Goal: Task Accomplishment & Management: Manage account settings

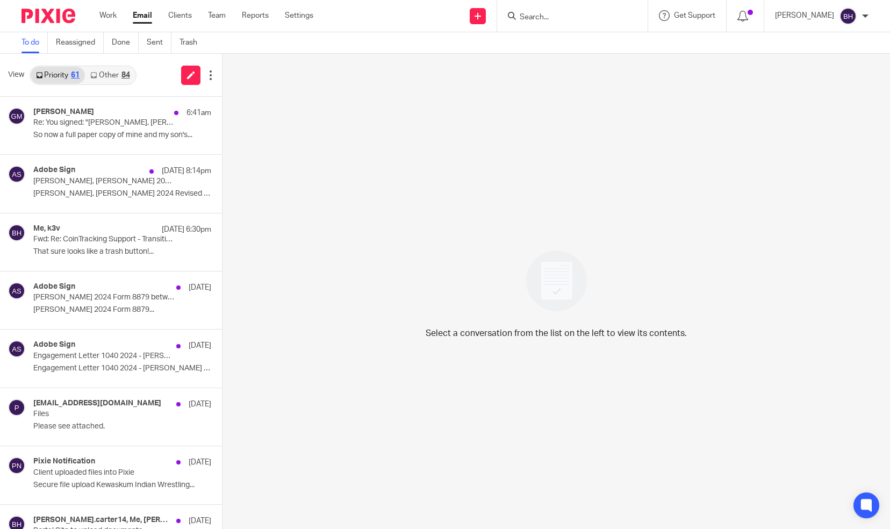
click at [107, 78] on link "Other 84" at bounding box center [110, 75] width 50 height 17
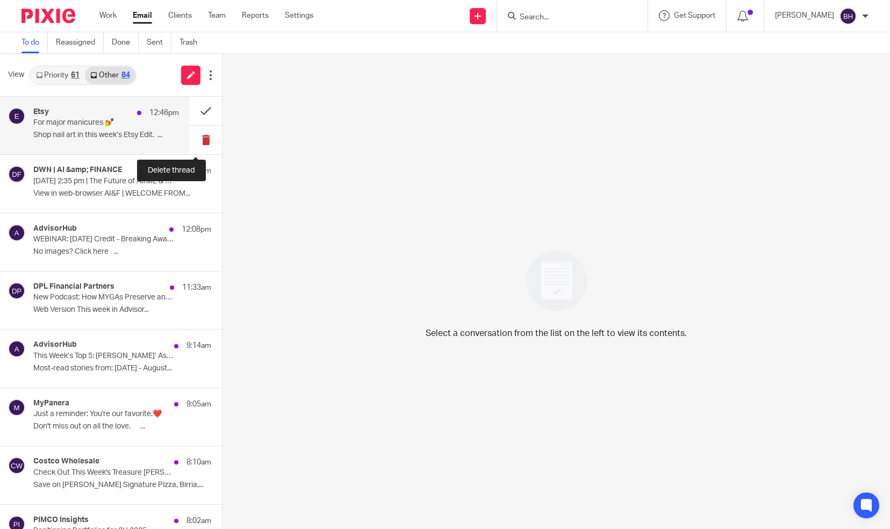
click at [197, 139] on button at bounding box center [206, 140] width 32 height 28
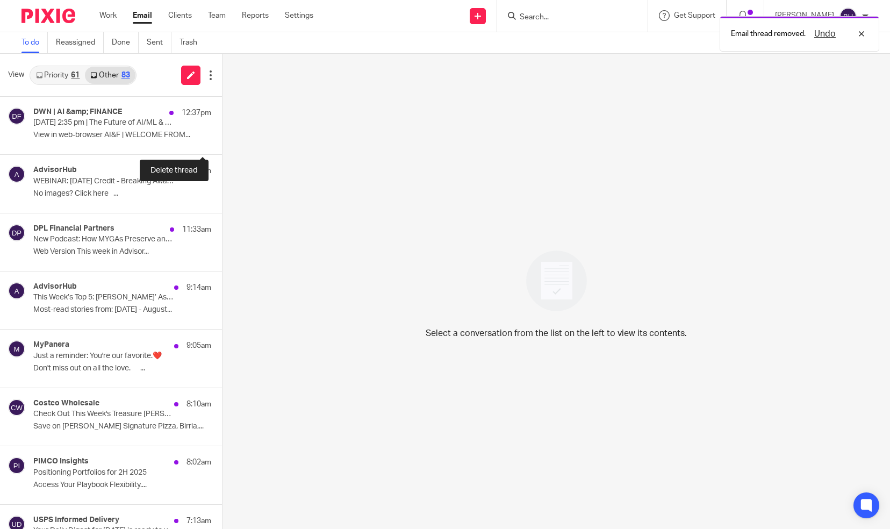
click at [222, 139] on button at bounding box center [226, 140] width 9 height 28
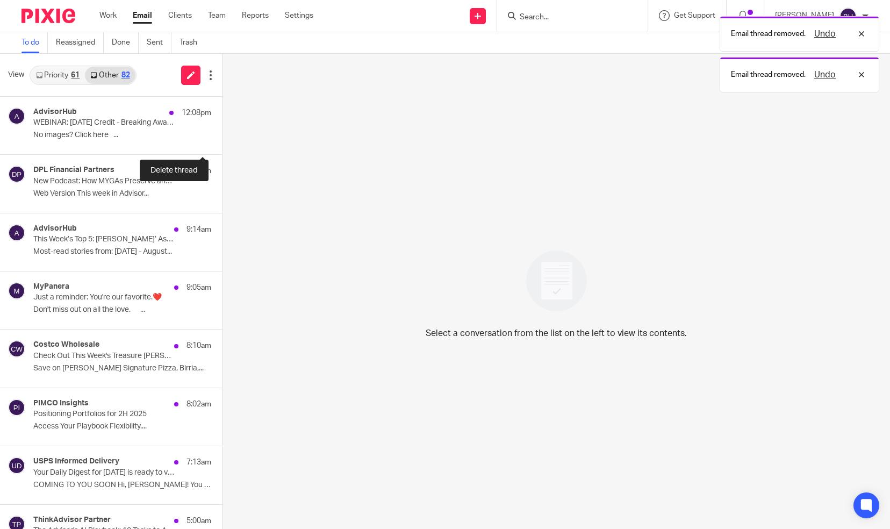
click at [222, 139] on button at bounding box center [226, 140] width 9 height 28
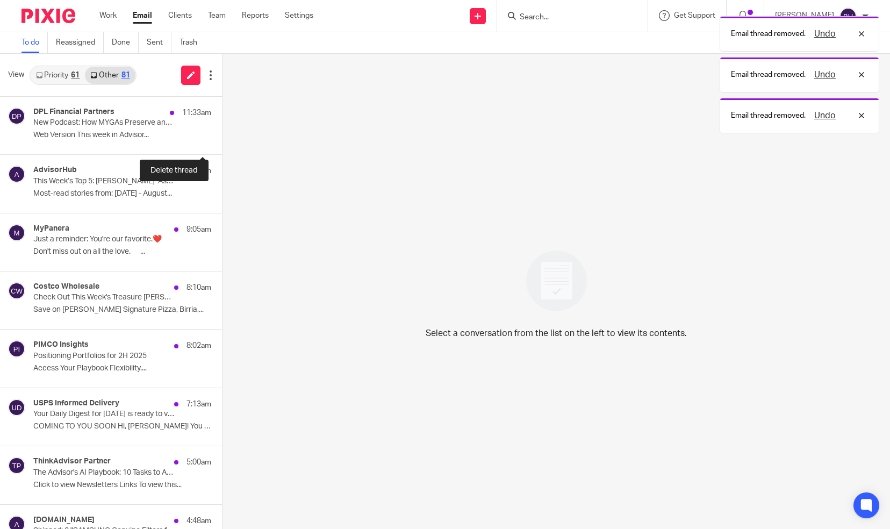
click at [222, 139] on button at bounding box center [226, 140] width 9 height 28
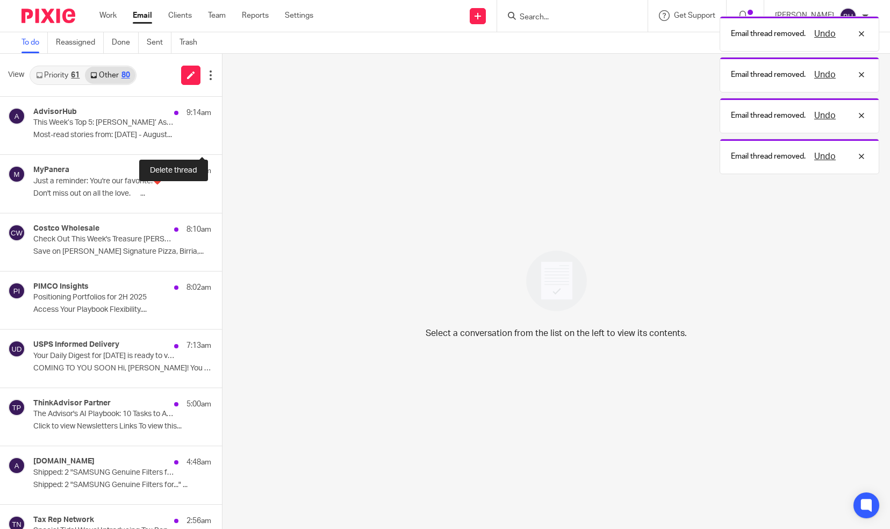
click at [222, 139] on button at bounding box center [226, 140] width 9 height 28
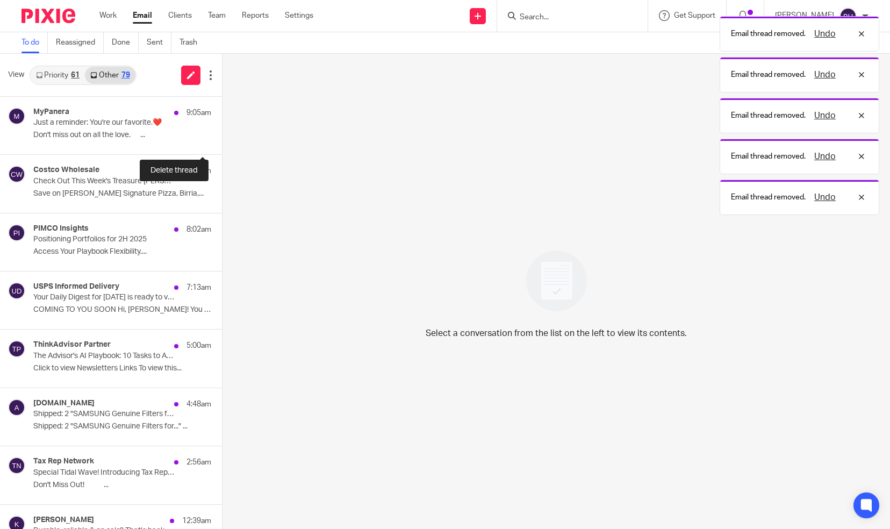
click at [222, 139] on button at bounding box center [226, 140] width 9 height 28
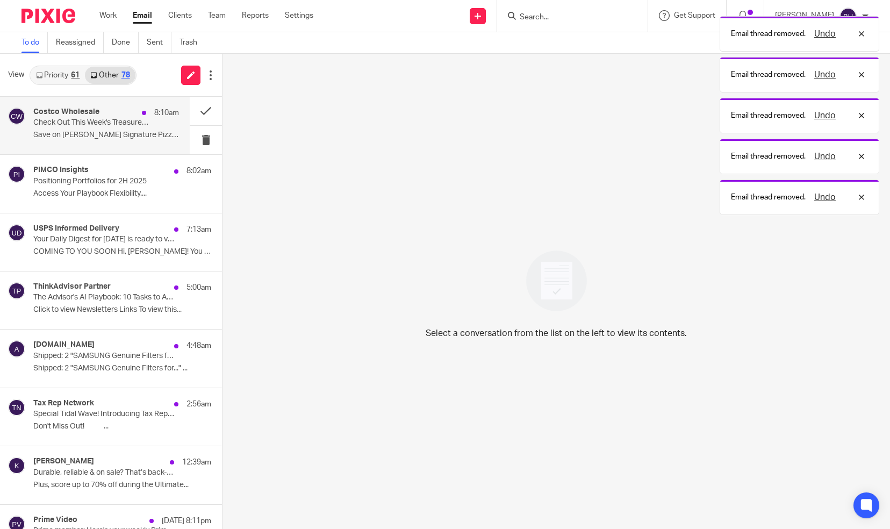
click at [140, 127] on p "Check Out This Week's Treasure Hunt!" at bounding box center [91, 122] width 117 height 9
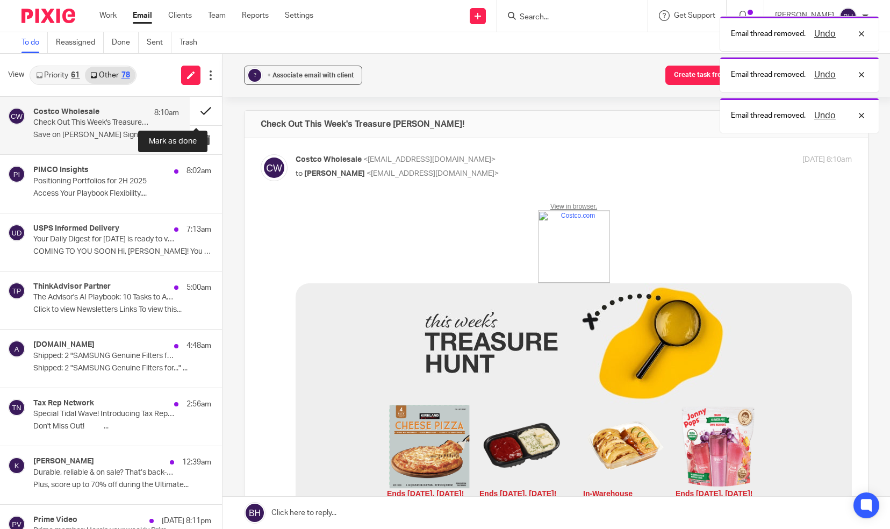
click at [198, 112] on button at bounding box center [206, 111] width 32 height 28
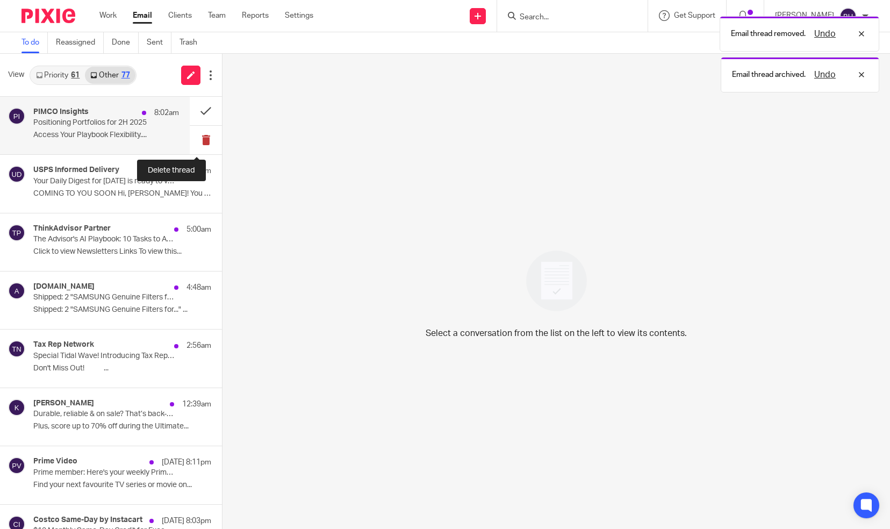
click at [196, 141] on button at bounding box center [206, 140] width 32 height 28
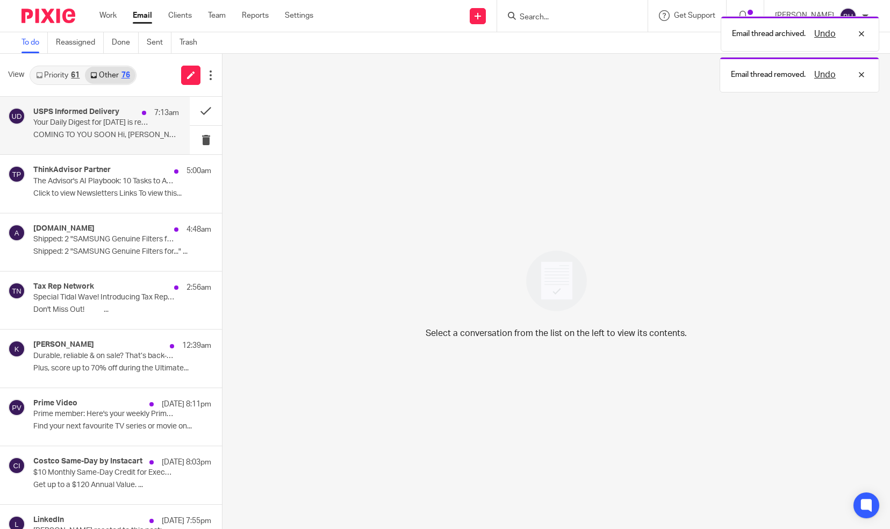
click at [130, 125] on p "Your Daily Digest for Sat, 8/16 is ready to view" at bounding box center [91, 122] width 117 height 9
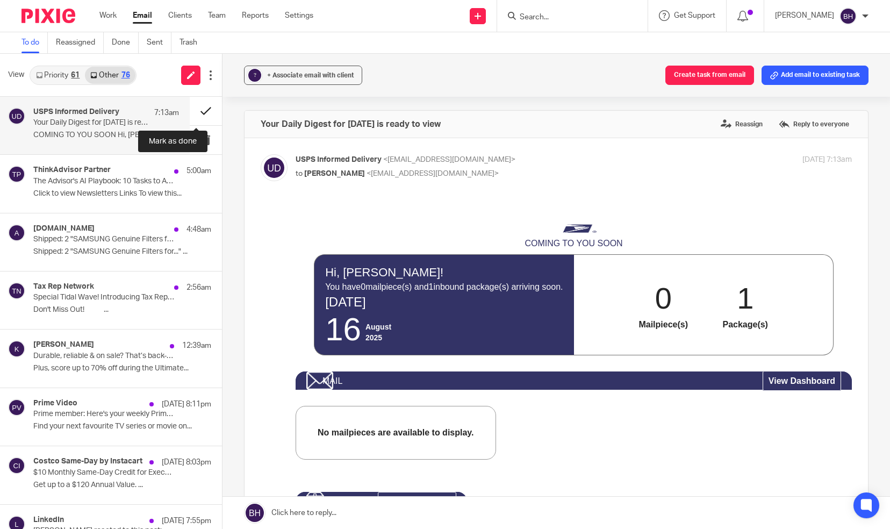
click at [194, 112] on button at bounding box center [206, 111] width 32 height 28
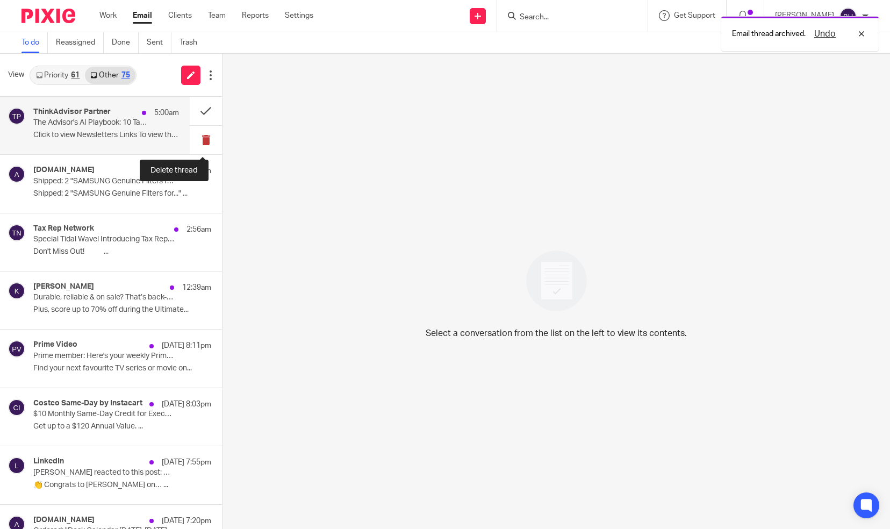
click at [196, 141] on button at bounding box center [206, 140] width 32 height 28
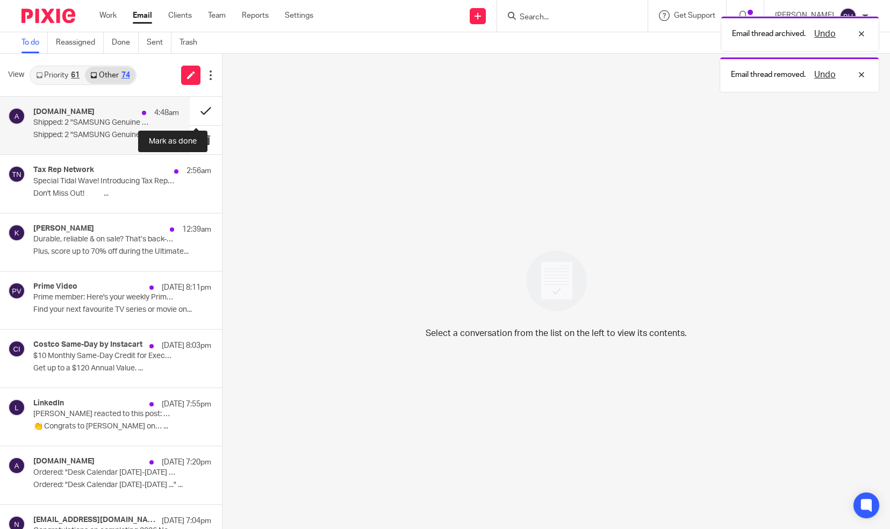
click at [195, 109] on button at bounding box center [206, 111] width 32 height 28
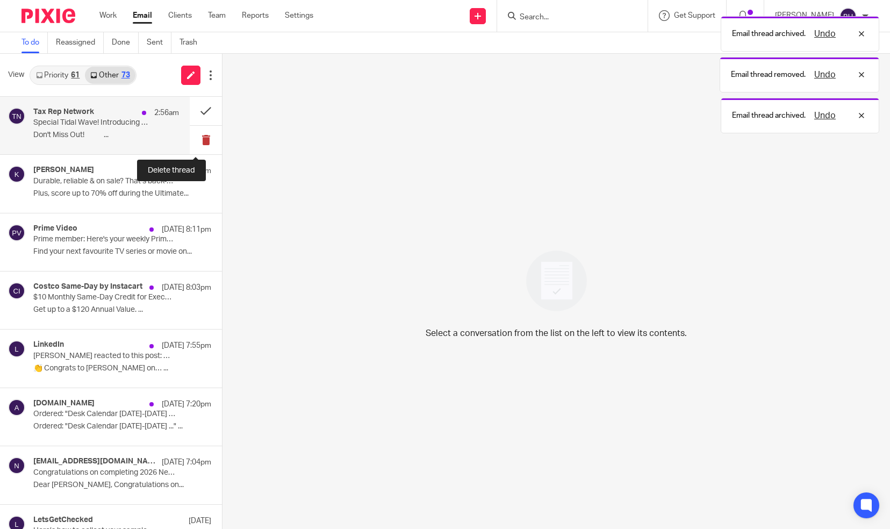
click at [196, 132] on button at bounding box center [206, 140] width 32 height 28
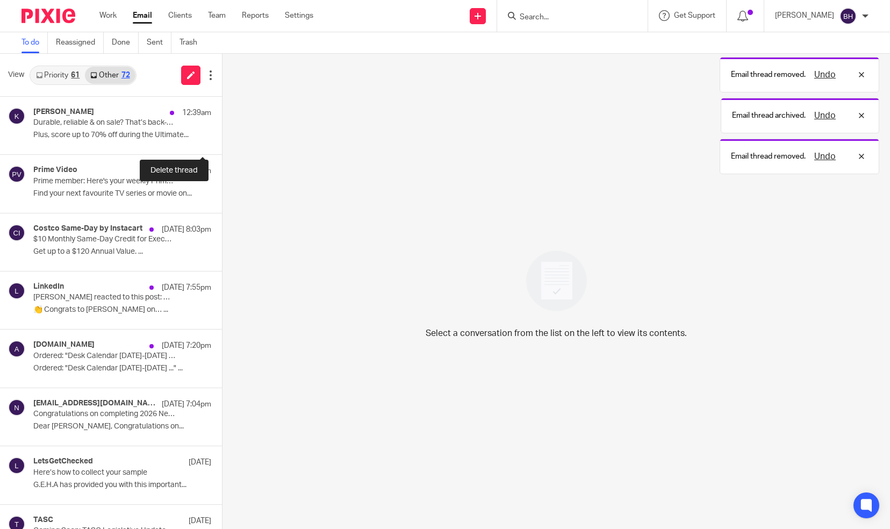
click at [222, 132] on button at bounding box center [226, 140] width 9 height 28
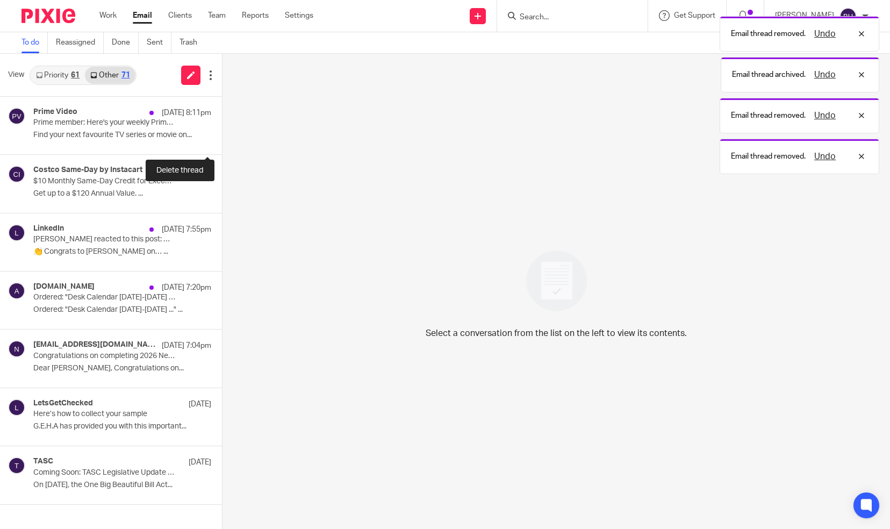
click at [222, 132] on button at bounding box center [226, 140] width 9 height 28
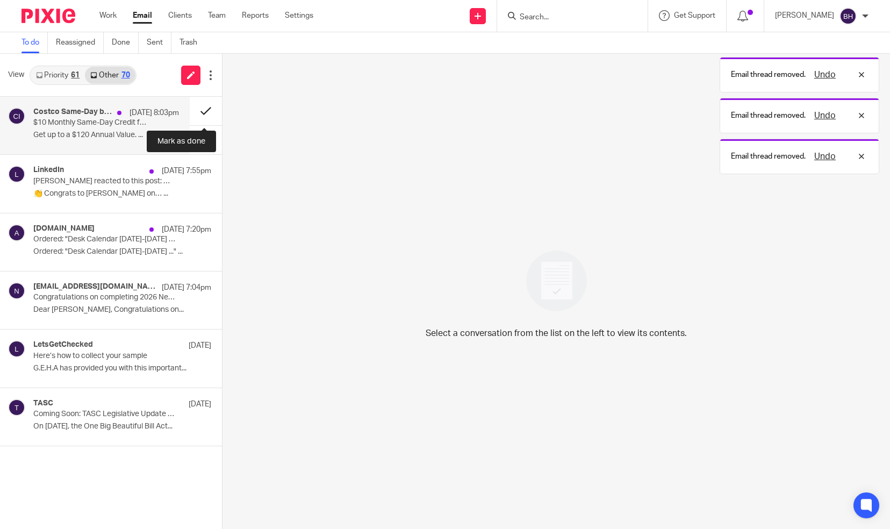
click at [204, 114] on button at bounding box center [206, 111] width 32 height 28
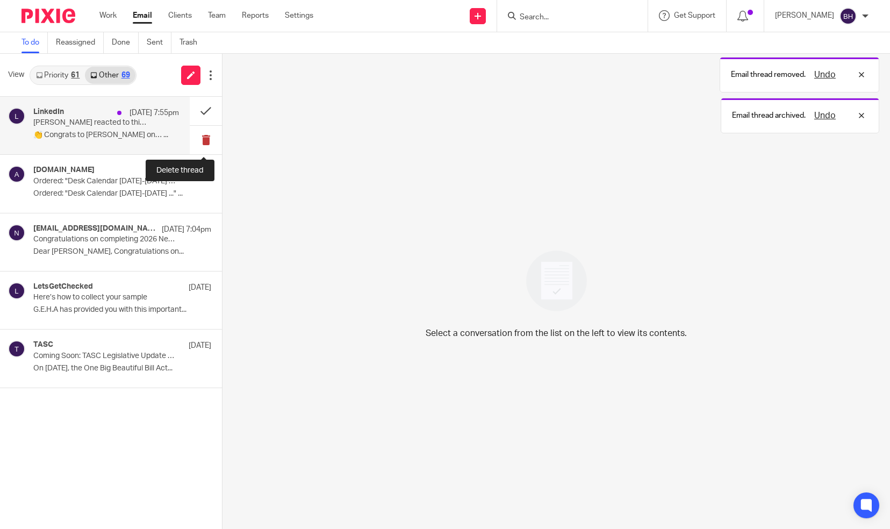
click at [203, 136] on button at bounding box center [206, 140] width 32 height 28
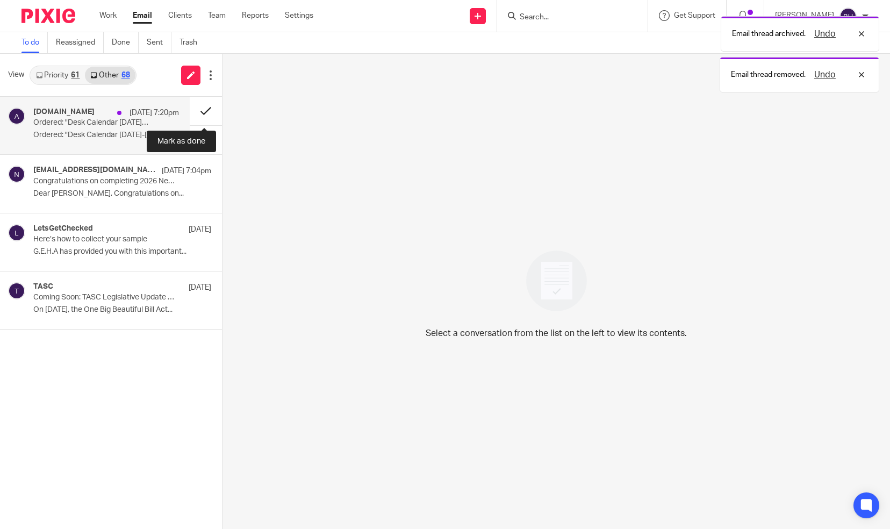
click at [205, 112] on button at bounding box center [206, 111] width 32 height 28
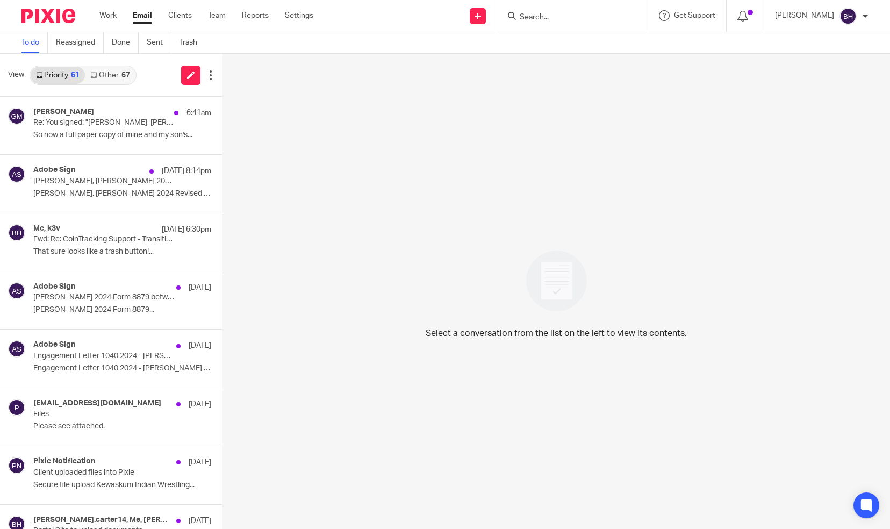
click at [116, 80] on link "Other 67" at bounding box center [110, 75] width 50 height 17
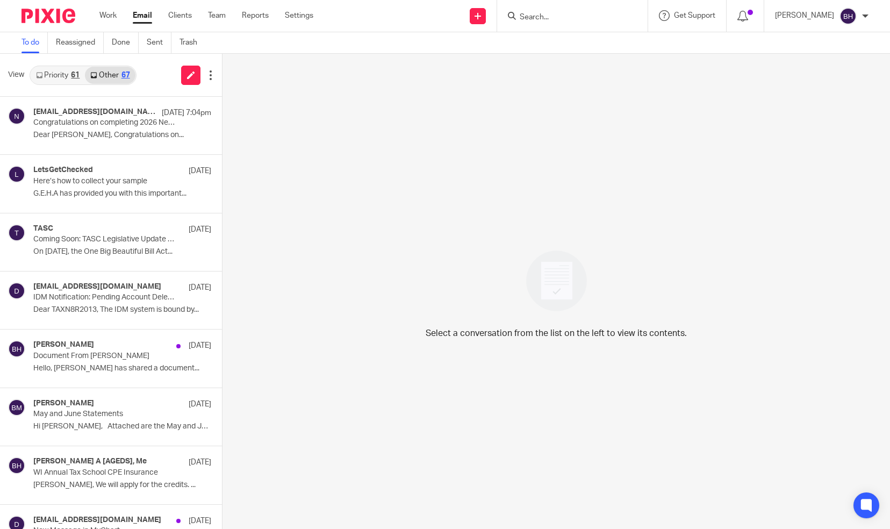
click at [63, 72] on link "Priority 61" at bounding box center [58, 75] width 54 height 17
